Goal: Contribute content

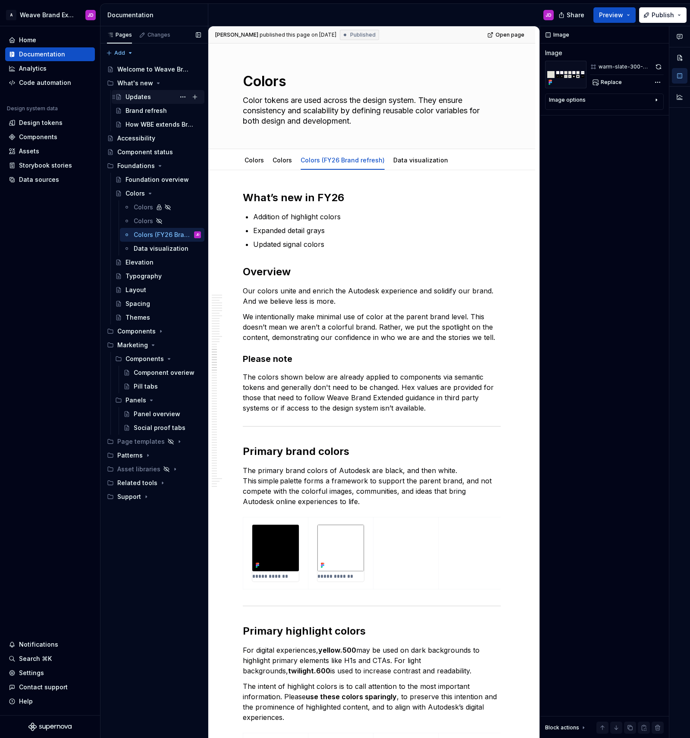
scroll to position [3884, 0]
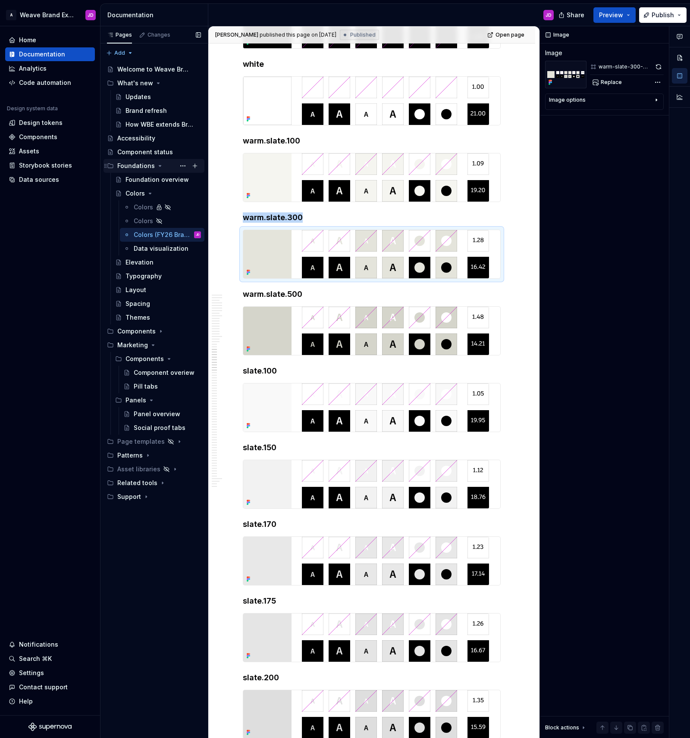
click at [138, 167] on div "Foundations" at bounding box center [136, 166] width 38 height 9
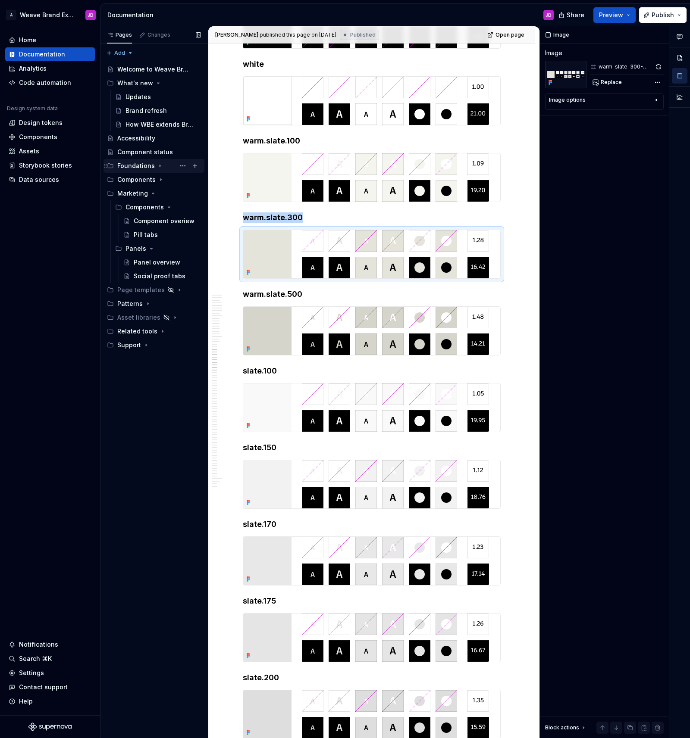
click at [138, 165] on div "Foundations" at bounding box center [136, 166] width 38 height 9
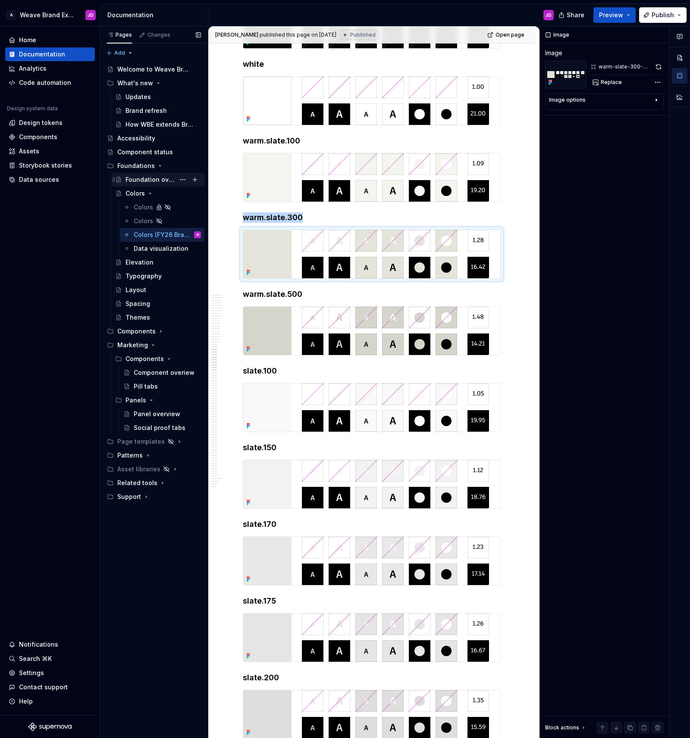
click at [173, 178] on div "Foundation overview" at bounding box center [150, 179] width 50 height 9
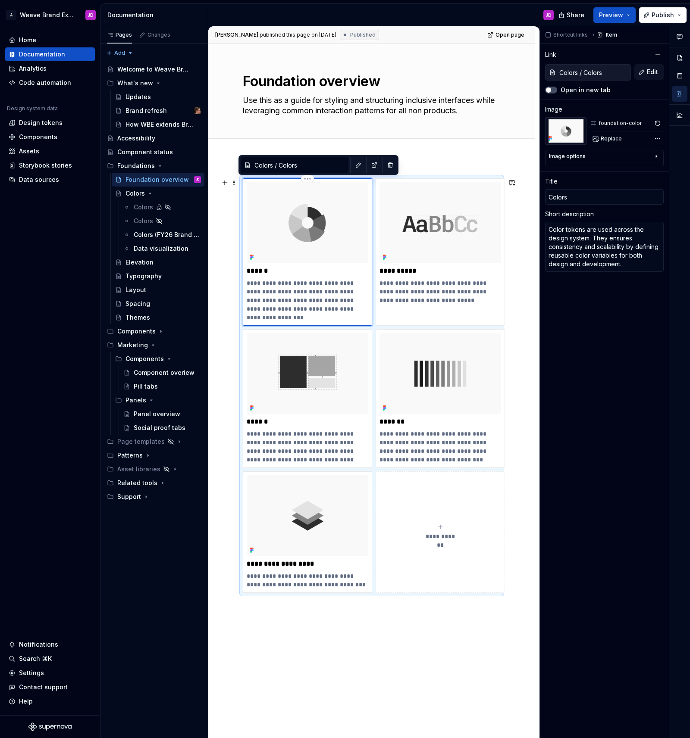
click at [287, 198] on img at bounding box center [308, 222] width 122 height 81
click at [352, 167] on button "button" at bounding box center [358, 165] width 12 height 12
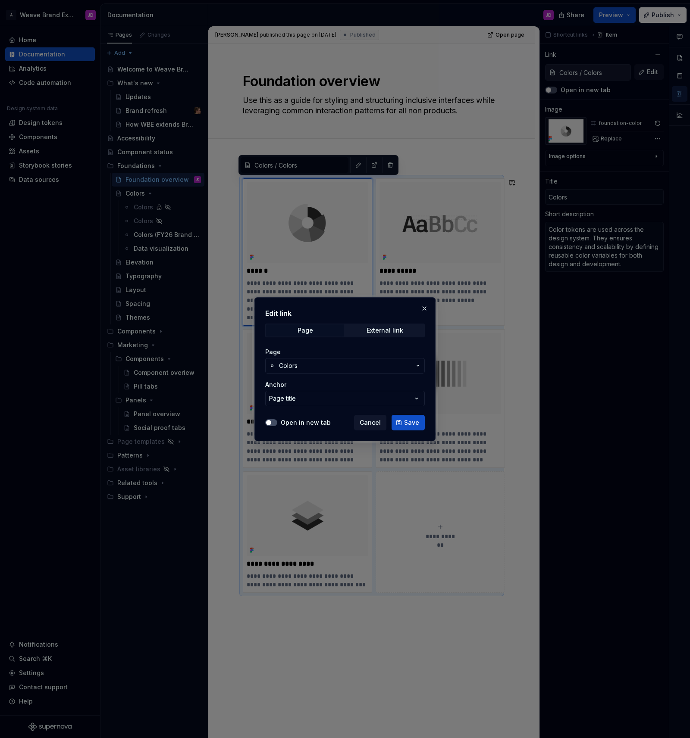
click at [339, 368] on span "Colors" at bounding box center [345, 366] width 132 height 9
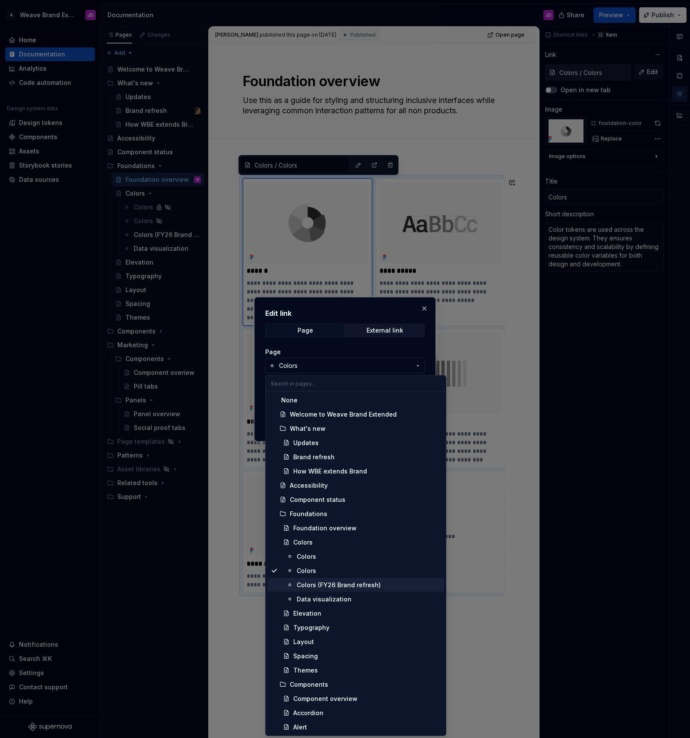
click at [368, 588] on div "Colors (FY26 Brand refresh)" at bounding box center [339, 585] width 84 height 9
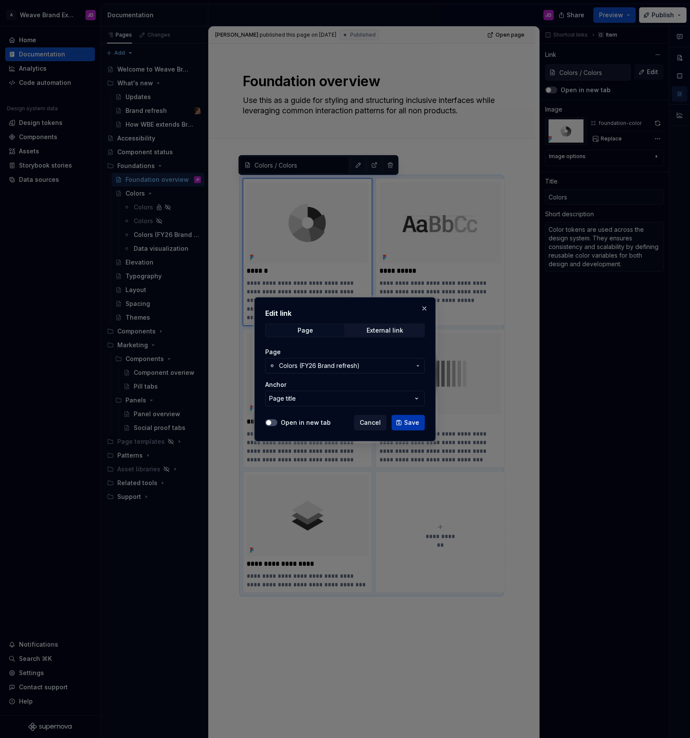
click at [408, 423] on span "Save" at bounding box center [411, 423] width 15 height 9
type textarea "*"
type input "Colors / Colors (FY26 Brand refresh)"
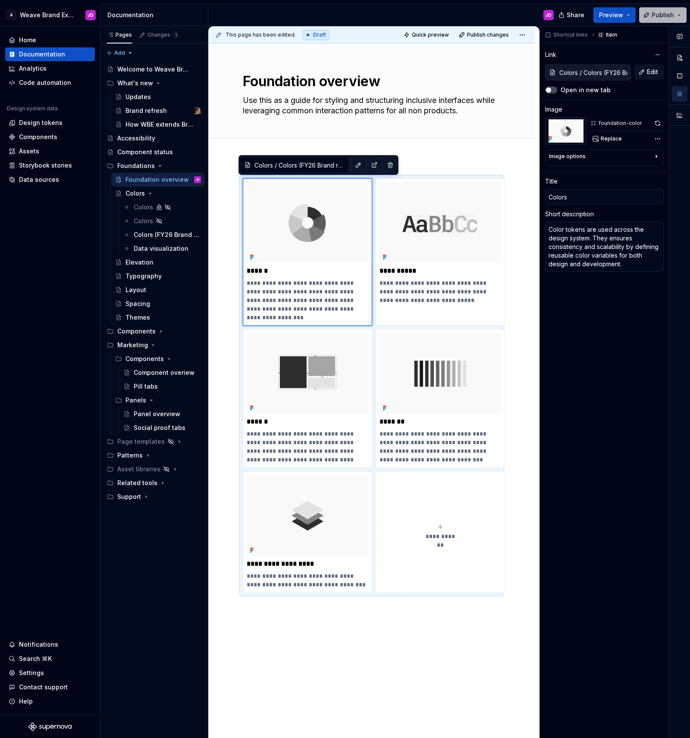
click at [663, 13] on span "Publish" at bounding box center [662, 15] width 22 height 9
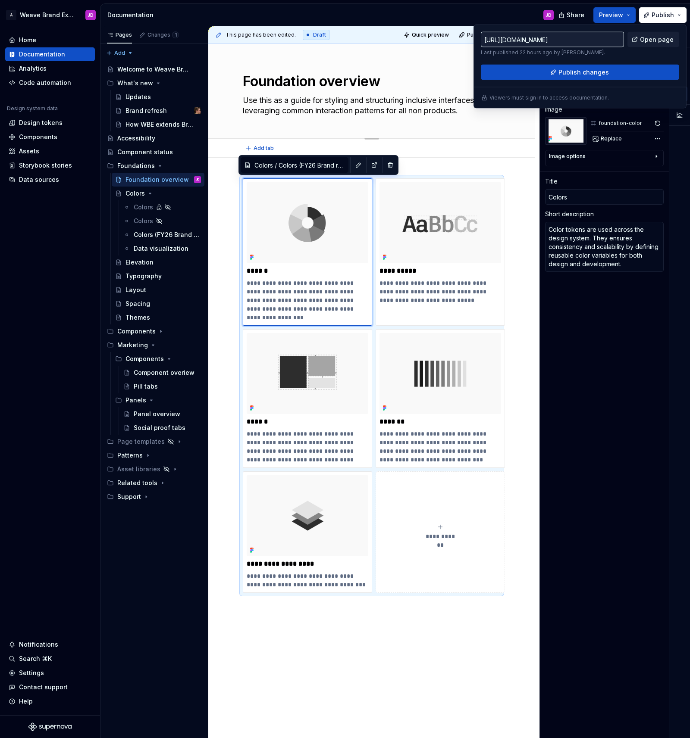
click at [427, 51] on div "Edit header" at bounding box center [368, 58] width 320 height 16
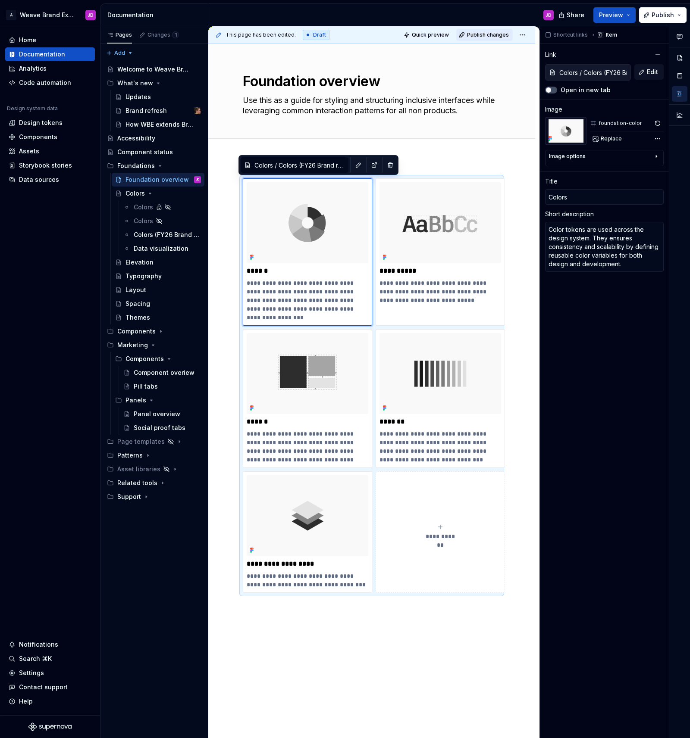
click at [484, 34] on span "Publish changes" at bounding box center [488, 34] width 42 height 7
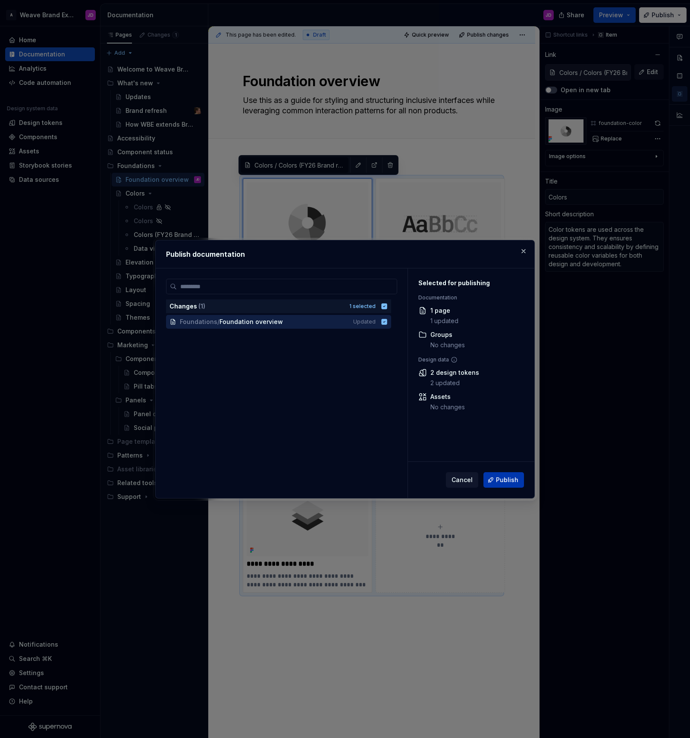
click at [503, 481] on span "Publish" at bounding box center [507, 480] width 22 height 9
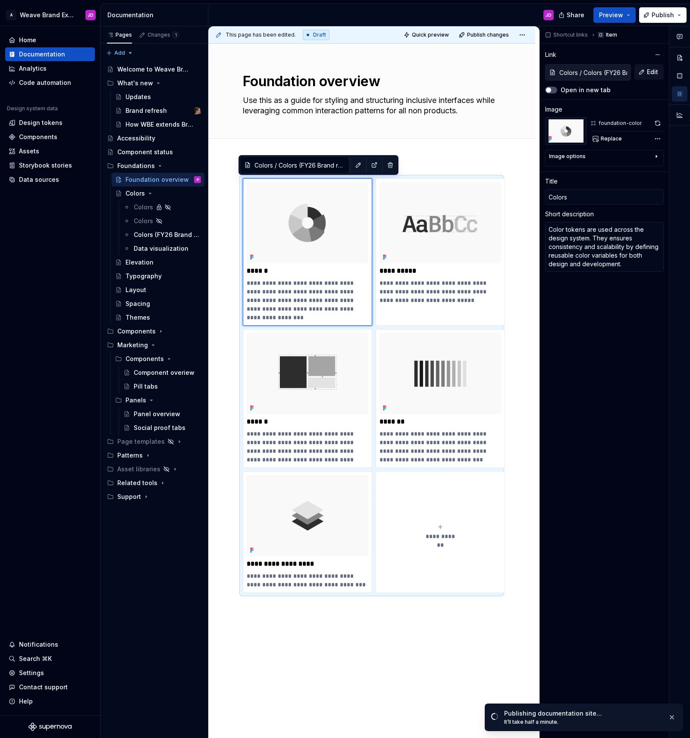
click at [610, 708] on div "Publishing documentation site… It’ll take half a minute." at bounding box center [583, 718] width 198 height 28
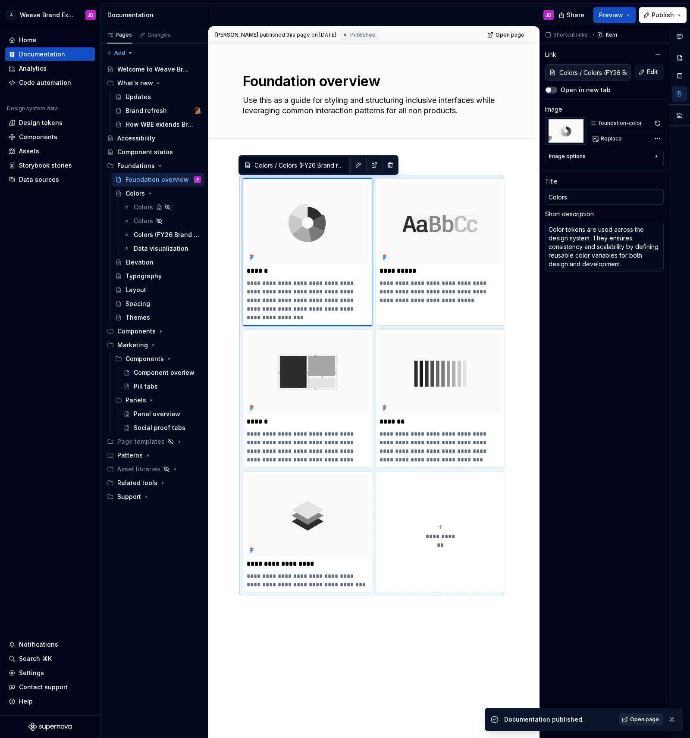
click at [636, 720] on span "Open page" at bounding box center [644, 719] width 29 height 7
type textarea "*"
